Goal: Task Accomplishment & Management: Manage account settings

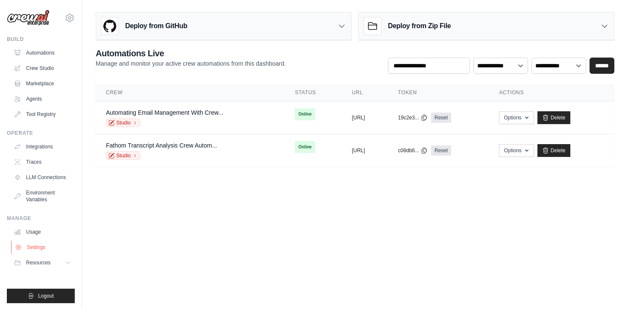
click at [41, 245] on link "Settings" at bounding box center [43, 248] width 64 height 14
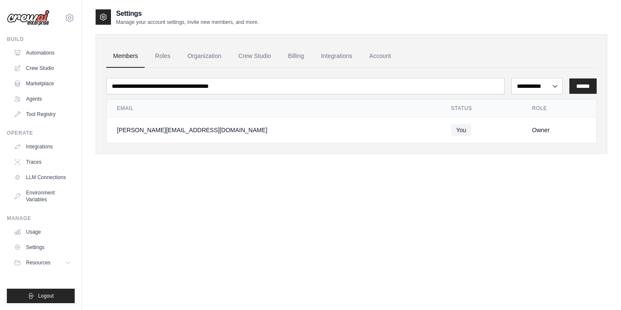
click at [313, 58] on ul "Members Roles Organization Crew Studio Billing Integrations Account" at bounding box center [351, 56] width 490 height 23
click at [304, 57] on link "Billing" at bounding box center [295, 56] width 29 height 23
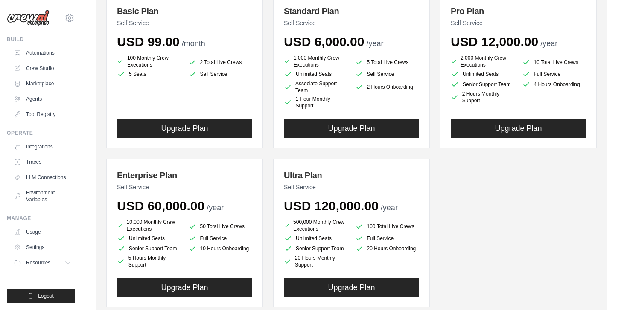
scroll to position [126, 0]
